Goal: Check status: Check status

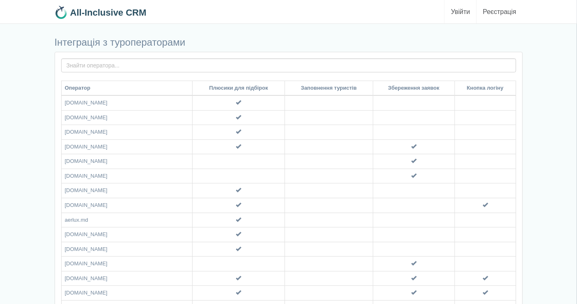
click at [460, 10] on link "Увійти" at bounding box center [461, 11] width 32 height 23
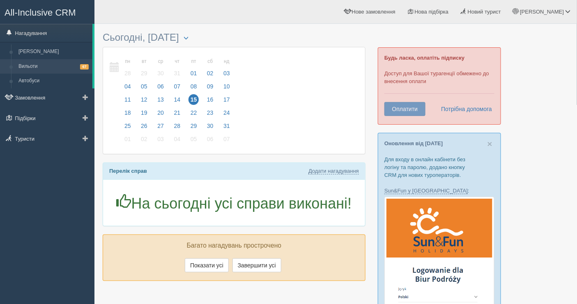
click at [54, 66] on link "Вильоти 67" at bounding box center [54, 66] width 78 height 15
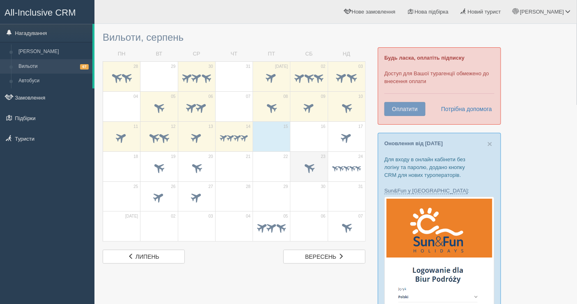
click at [307, 167] on span at bounding box center [309, 167] width 14 height 14
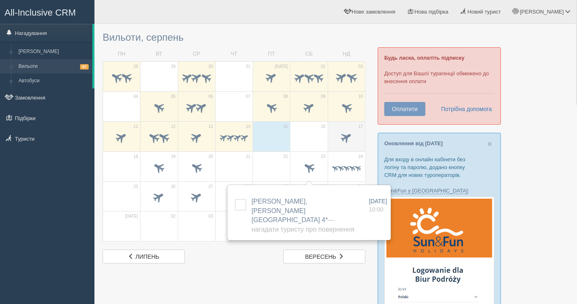
click at [346, 137] on span at bounding box center [347, 137] width 14 height 14
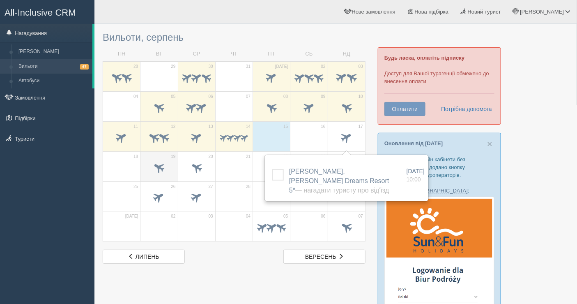
click at [168, 172] on span at bounding box center [159, 168] width 29 height 14
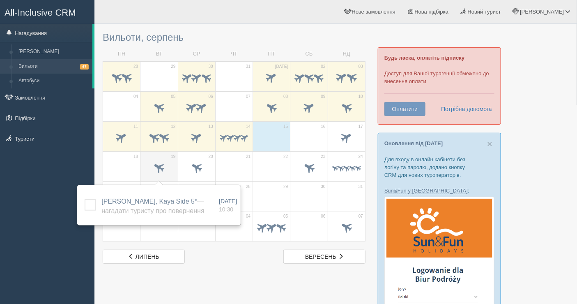
click at [160, 169] on span at bounding box center [159, 167] width 14 height 14
click at [184, 164] on span at bounding box center [196, 168] width 29 height 14
